Goal: Navigation & Orientation: Find specific page/section

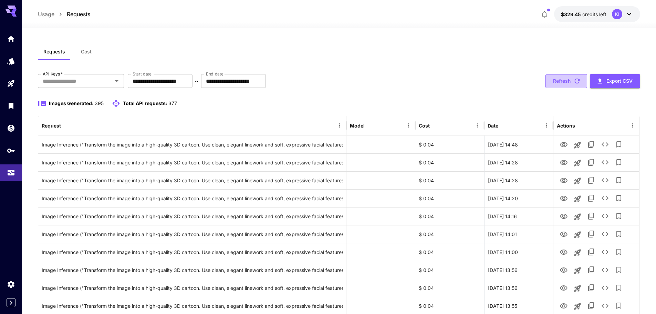
click at [562, 81] on button "Refresh" at bounding box center [566, 81] width 42 height 14
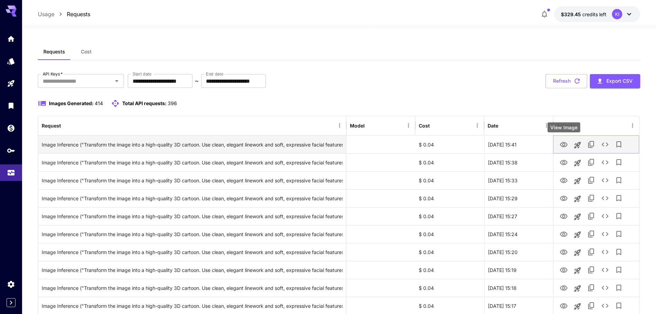
click at [561, 145] on icon "View Image" at bounding box center [563, 144] width 8 height 8
click at [566, 145] on icon "View Image" at bounding box center [563, 144] width 8 height 8
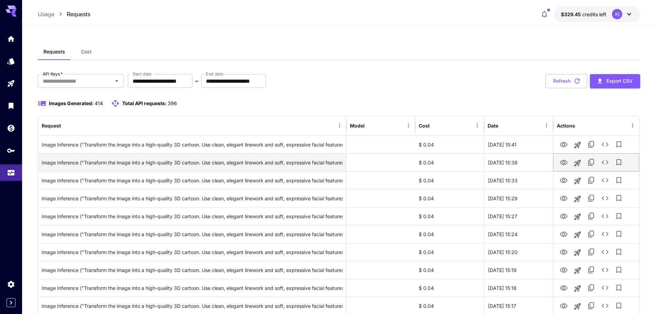
click at [565, 162] on icon "View Image" at bounding box center [563, 162] width 8 height 8
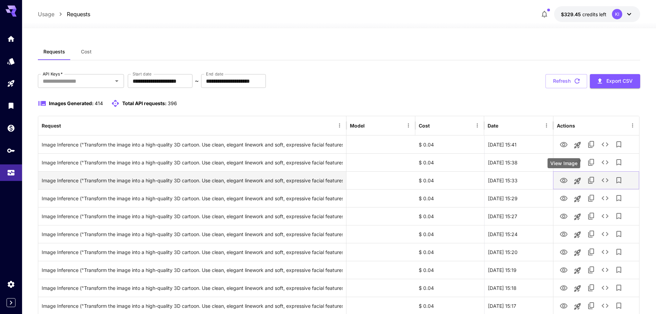
click at [562, 179] on icon "View Image" at bounding box center [564, 180] width 8 height 5
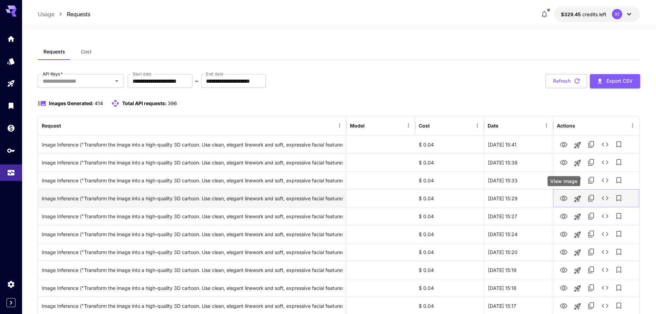
click at [563, 197] on icon "View Image" at bounding box center [563, 198] width 8 height 8
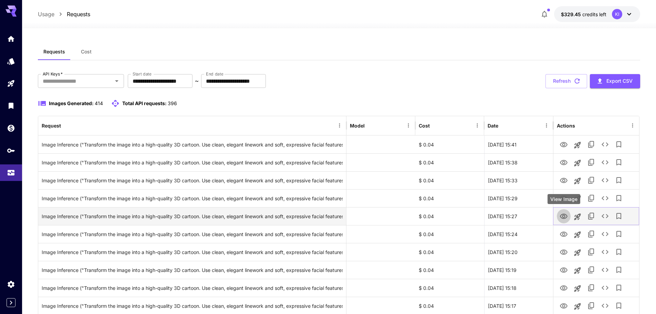
click at [564, 218] on icon "View Image" at bounding box center [564, 215] width 8 height 5
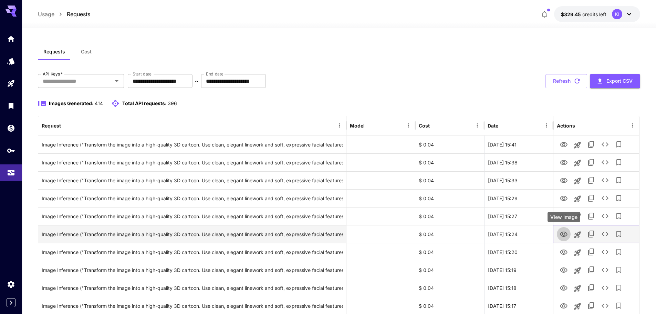
click at [564, 233] on icon "View Image" at bounding box center [564, 233] width 8 height 5
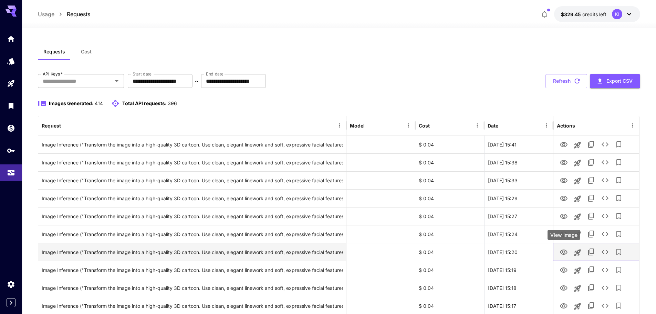
click at [562, 253] on icon "View Image" at bounding box center [564, 251] width 8 height 5
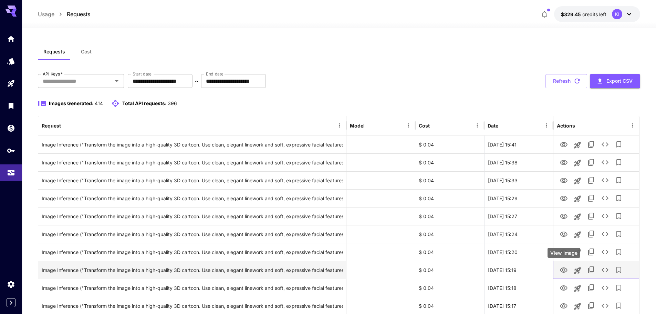
click at [562, 273] on icon "View Image" at bounding box center [563, 270] width 8 height 8
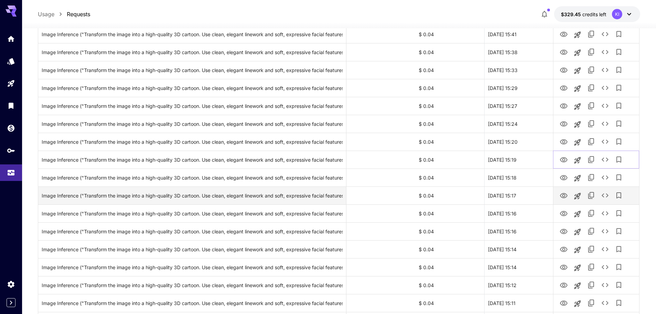
scroll to position [103, 0]
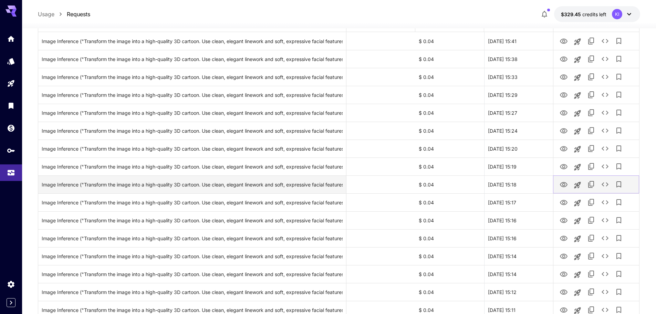
click at [565, 185] on icon "View Image" at bounding box center [563, 184] width 8 height 8
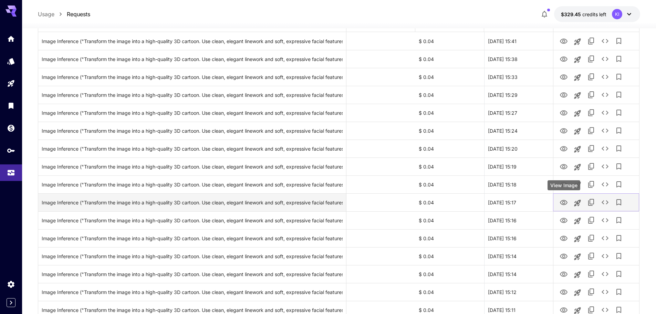
click at [562, 204] on icon "View Image" at bounding box center [563, 202] width 8 height 8
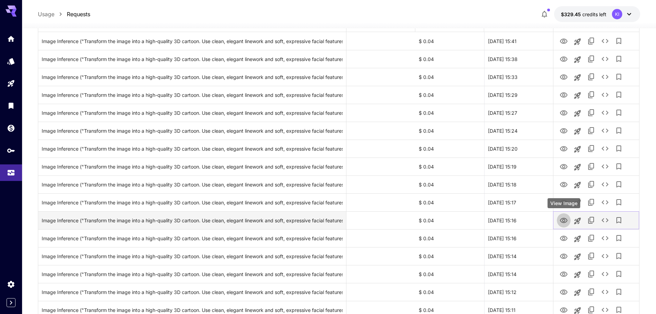
click at [563, 221] on icon "View Image" at bounding box center [563, 220] width 8 height 8
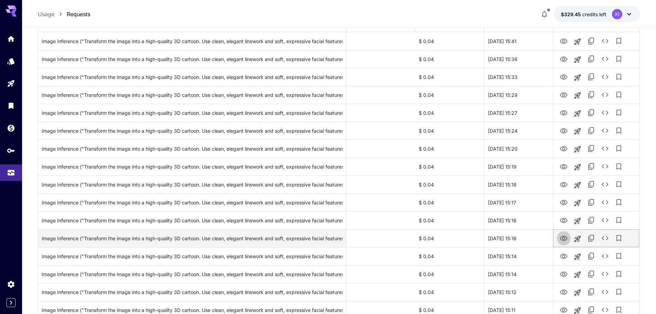
click at [563, 237] on icon "View Image" at bounding box center [563, 238] width 8 height 8
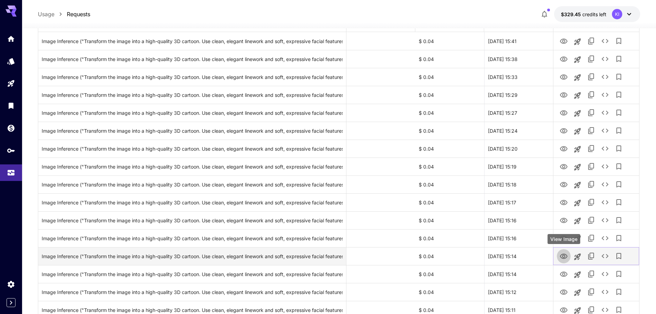
click at [561, 256] on icon "View Image" at bounding box center [563, 256] width 8 height 8
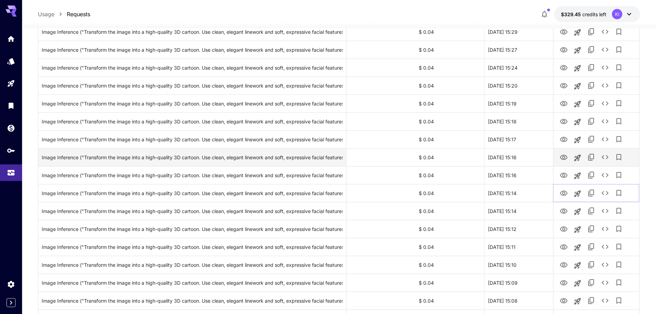
scroll to position [172, 0]
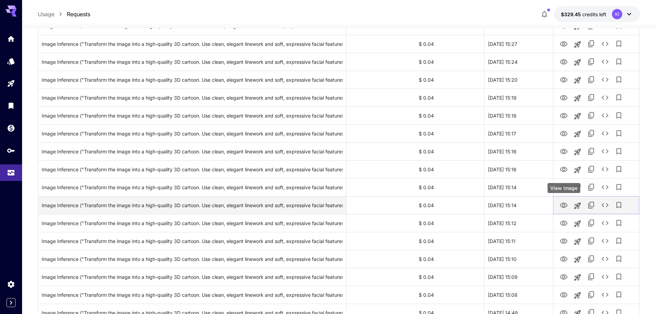
click at [565, 204] on icon "View Image" at bounding box center [563, 205] width 8 height 8
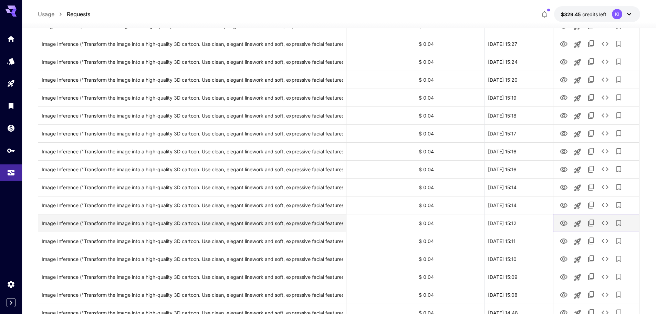
click at [564, 226] on icon "View Image" at bounding box center [563, 223] width 8 height 8
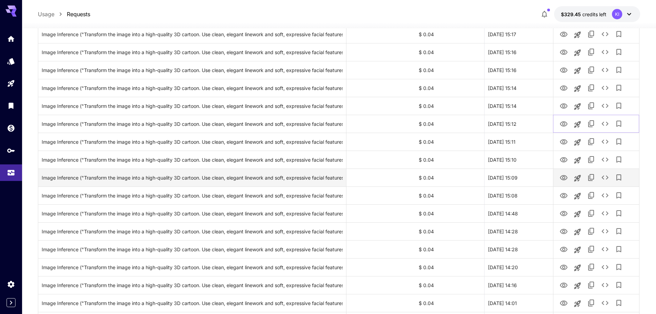
scroll to position [275, 0]
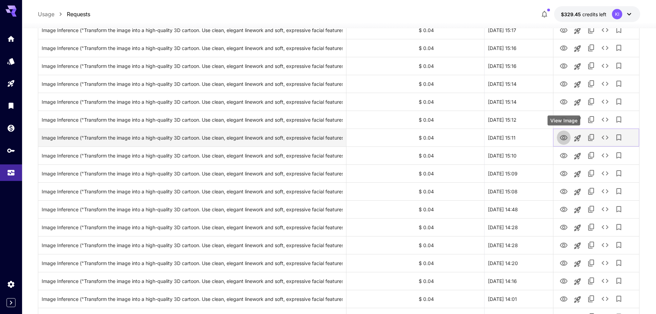
click at [562, 139] on icon "View Image" at bounding box center [564, 137] width 8 height 5
